Goal: Information Seeking & Learning: Learn about a topic

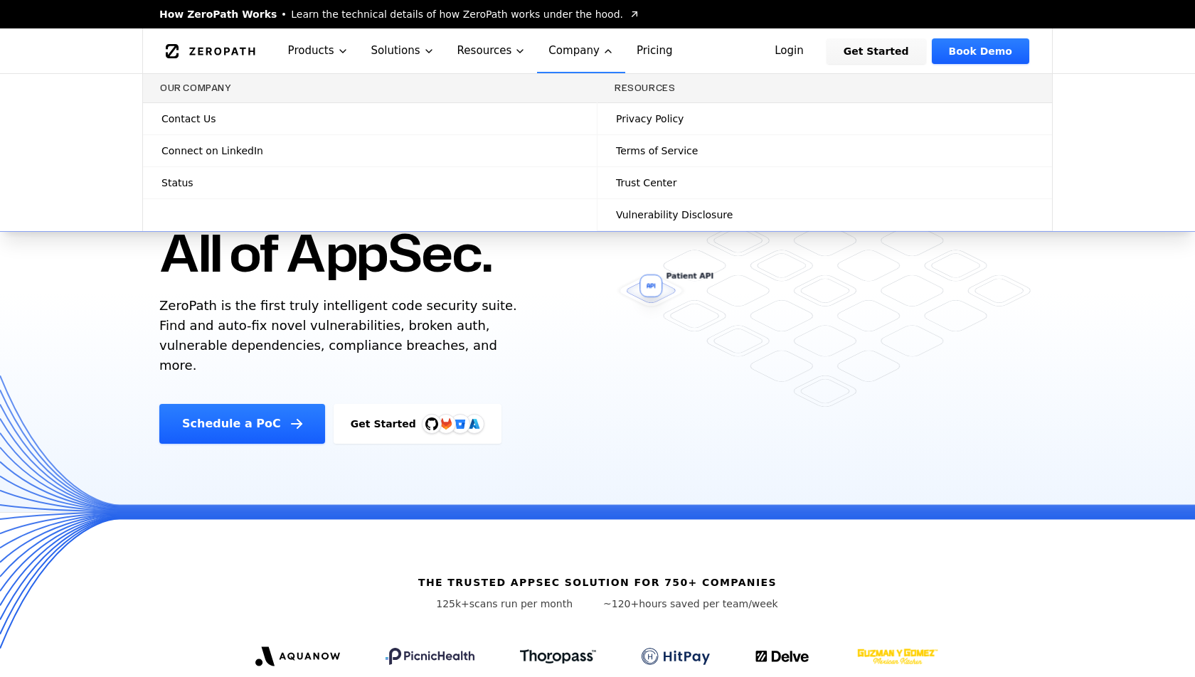
click at [519, 330] on p "ZeroPath is the first truly intelligent code security suite. Find and auto-fix …" at bounding box center [341, 336] width 364 height 80
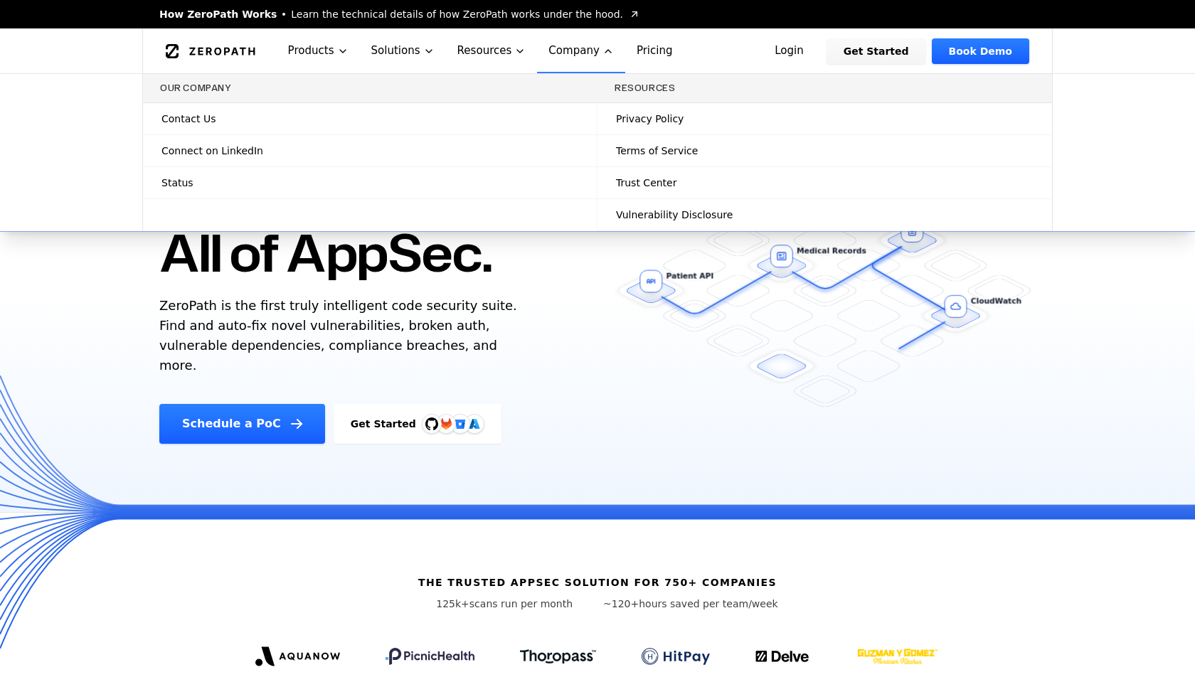
click at [603, 54] on icon "Global" at bounding box center [608, 51] width 11 height 11
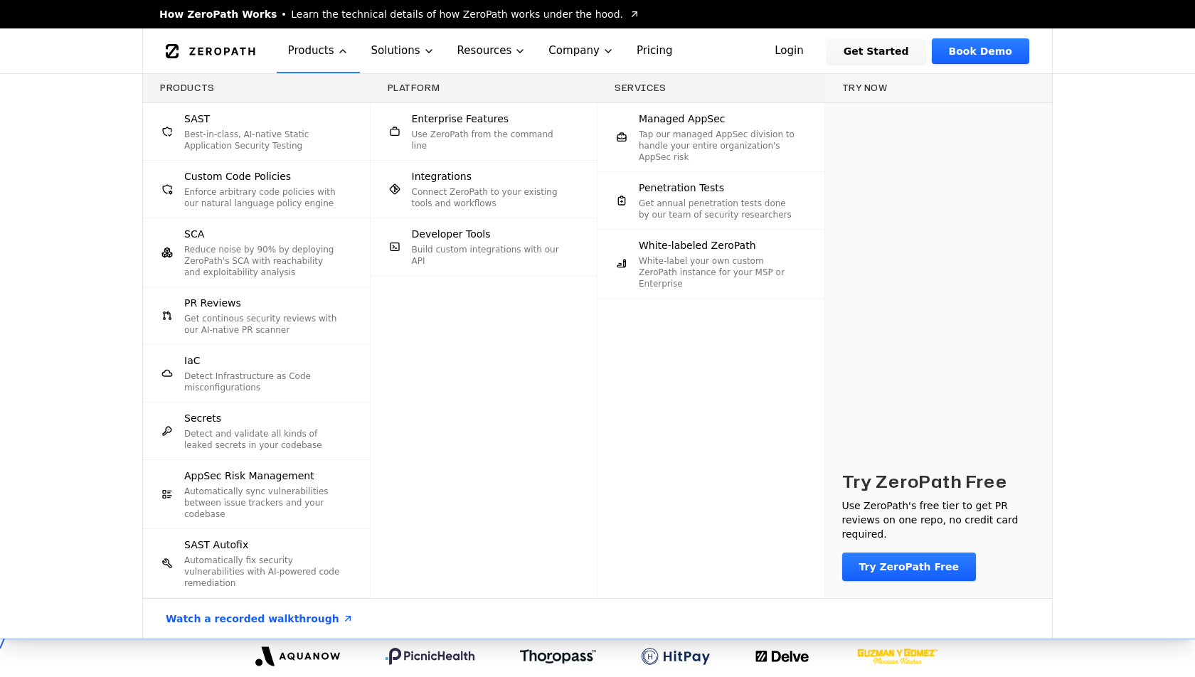
click at [95, 220] on div "Products SAST Best-in-class, AI-native Static Application Security Testing Cust…" at bounding box center [597, 356] width 1195 height 565
